Goal: Task Accomplishment & Management: Manage account settings

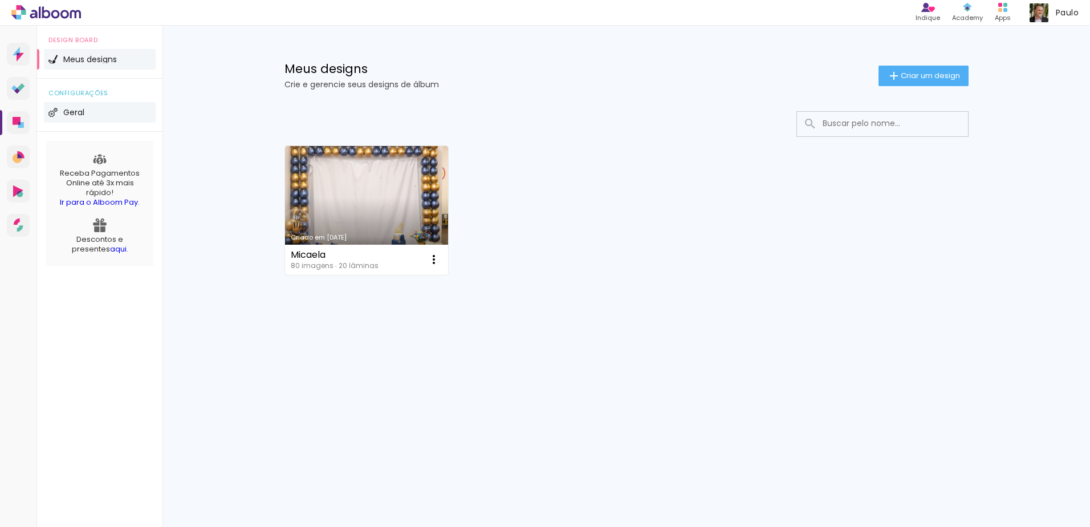
click at [72, 112] on span "Geral" at bounding box center [73, 112] width 21 height 8
